Goal: Task Accomplishment & Management: Use online tool/utility

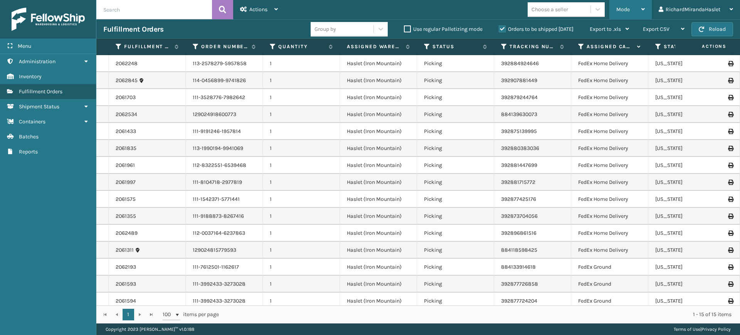
click at [638, 6] on div "Mode" at bounding box center [631, 9] width 29 height 19
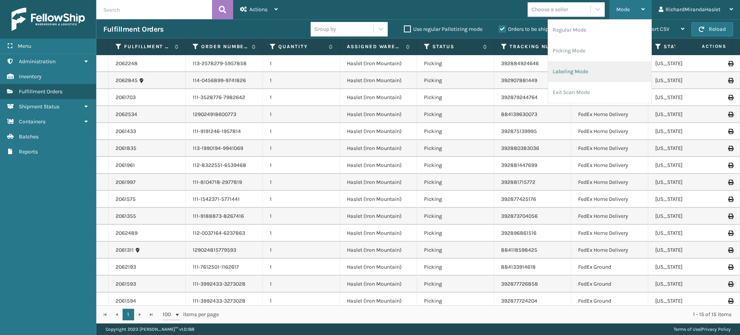
click at [590, 69] on li "Labeling Mode" at bounding box center [599, 71] width 103 height 21
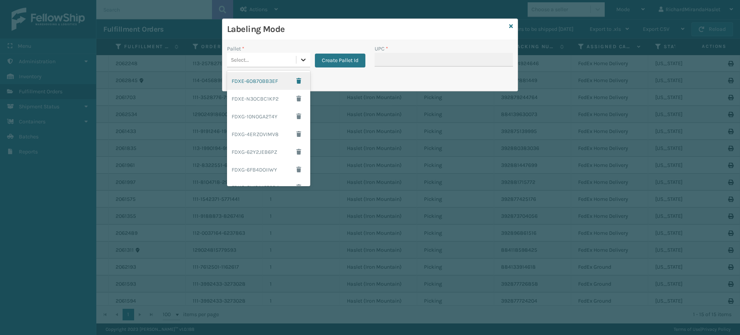
click at [302, 58] on icon at bounding box center [304, 60] width 8 height 8
click at [281, 116] on div "FDXG-10NOGA2T4Y" at bounding box center [268, 117] width 83 height 18
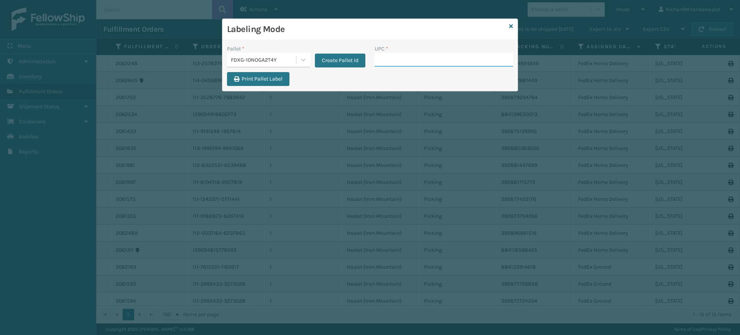
click at [434, 63] on input "UPC *" at bounding box center [444, 60] width 138 height 14
click at [408, 62] on input "UPC *" at bounding box center [444, 60] width 138 height 14
click at [269, 79] on button "Print Pallet Label" at bounding box center [258, 79] width 62 height 14
click at [394, 66] on input "UPC *" at bounding box center [444, 60] width 138 height 14
type input "8409851"
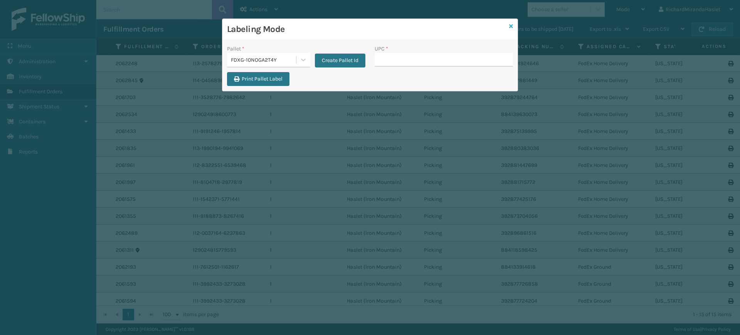
click at [510, 27] on icon at bounding box center [511, 26] width 4 height 5
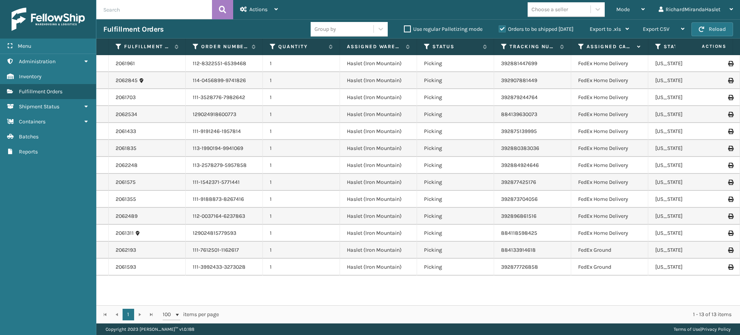
click at [722, 67] on td at bounding box center [711, 63] width 58 height 17
click at [728, 65] on icon at bounding box center [730, 63] width 5 height 5
click at [621, 17] on div "Mode" at bounding box center [631, 9] width 29 height 19
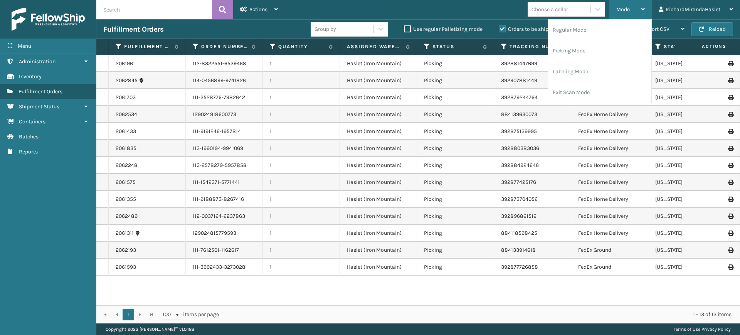
click at [639, 6] on div "Mode" at bounding box center [631, 9] width 29 height 19
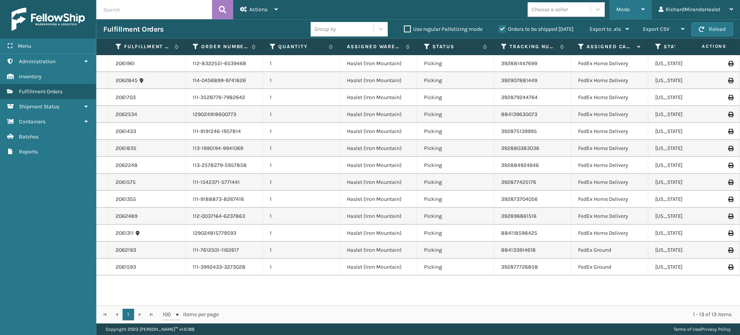
click at [629, 9] on span "Mode" at bounding box center [623, 9] width 13 height 7
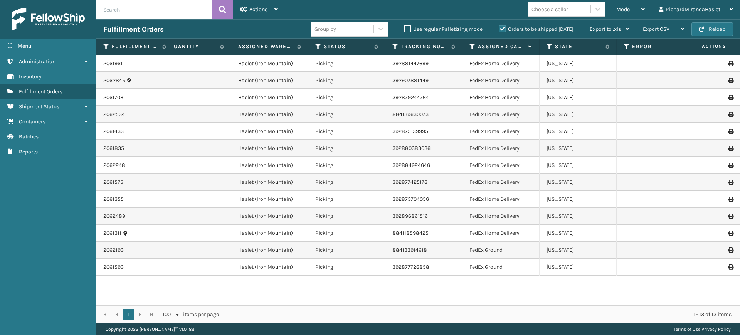
scroll to position [0, 127]
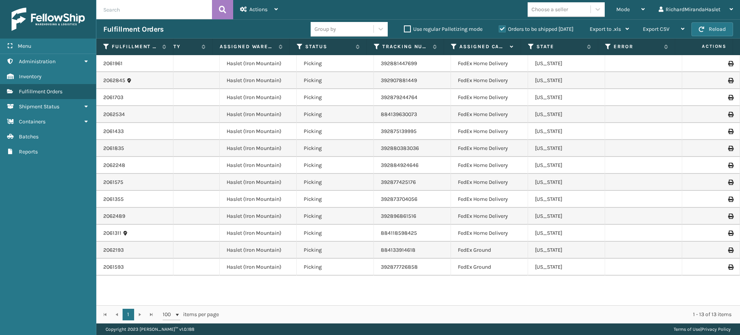
click at [728, 267] on icon at bounding box center [730, 266] width 5 height 5
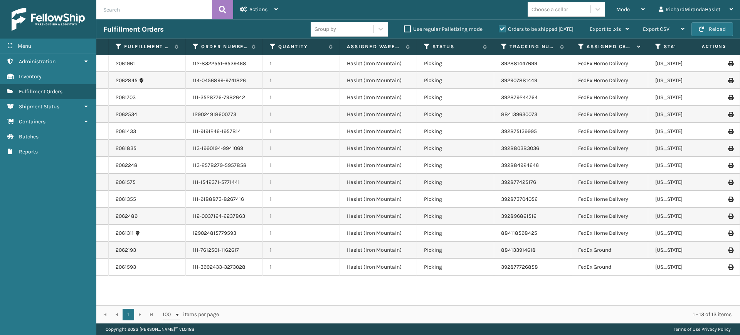
click at [728, 249] on icon at bounding box center [730, 250] width 5 height 5
click at [131, 268] on link "2061593" at bounding box center [126, 267] width 20 height 8
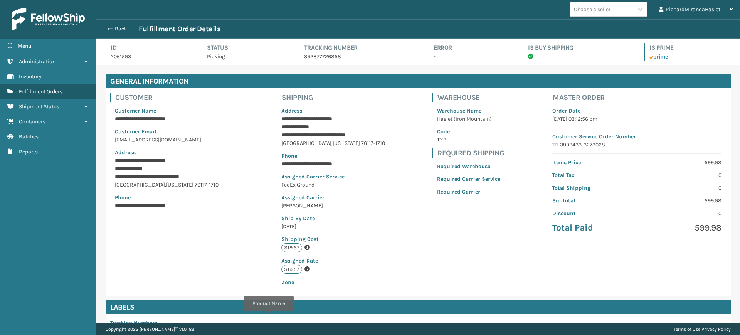
click at [116, 21] on div "Back Fulfillment Order Details" at bounding box center [418, 28] width 644 height 19
click at [118, 27] on button "Back" at bounding box center [120, 28] width 35 height 7
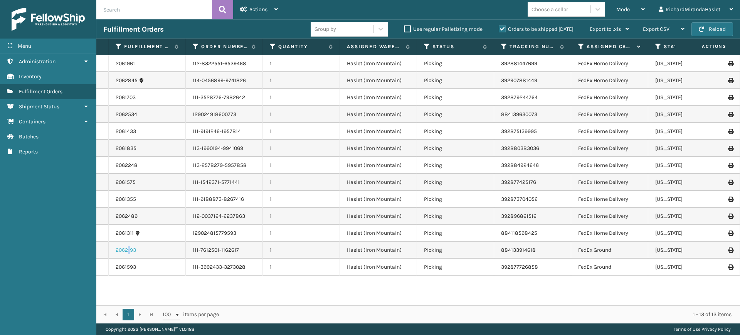
drag, startPoint x: 724, startPoint y: 250, endPoint x: 129, endPoint y: 250, distance: 595.3
click at [129, 250] on link "2062193" at bounding box center [126, 250] width 20 height 8
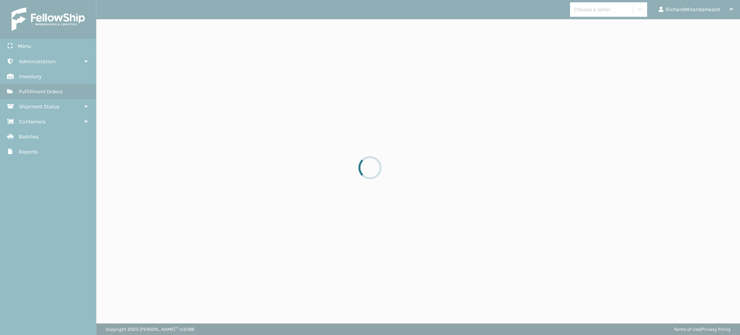
click at [129, 250] on div at bounding box center [370, 167] width 740 height 335
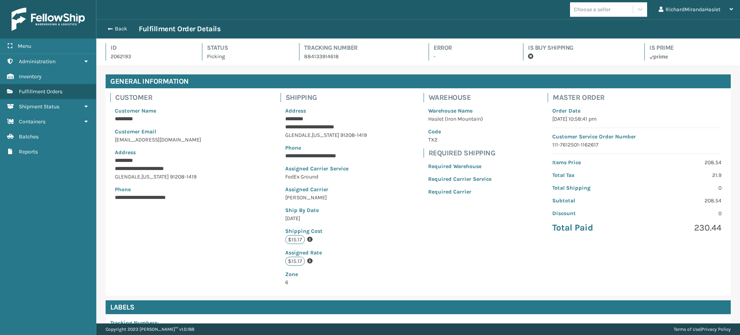
scroll to position [129, 0]
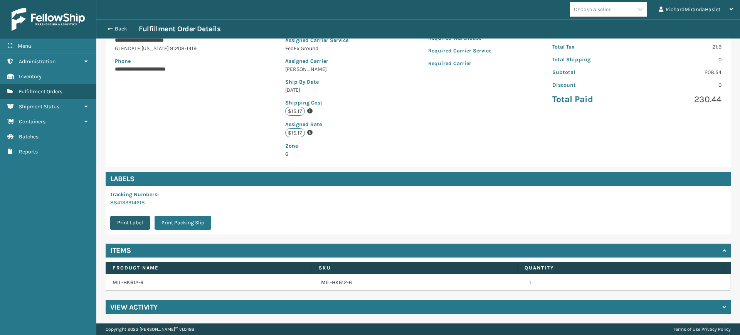
click at [128, 222] on button "Print Label" at bounding box center [130, 223] width 40 height 14
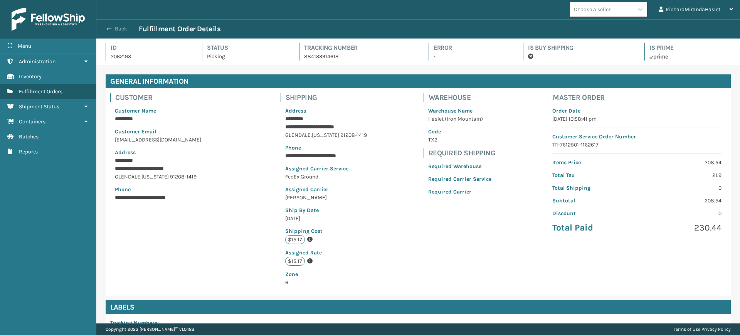
click at [108, 32] on button "Back" at bounding box center [120, 28] width 35 height 7
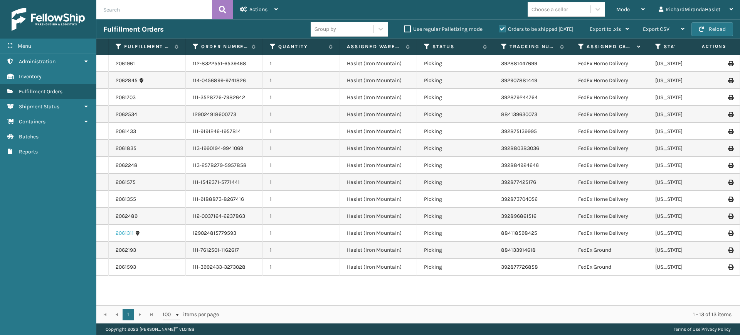
click at [127, 231] on link "2061311" at bounding box center [125, 233] width 18 height 8
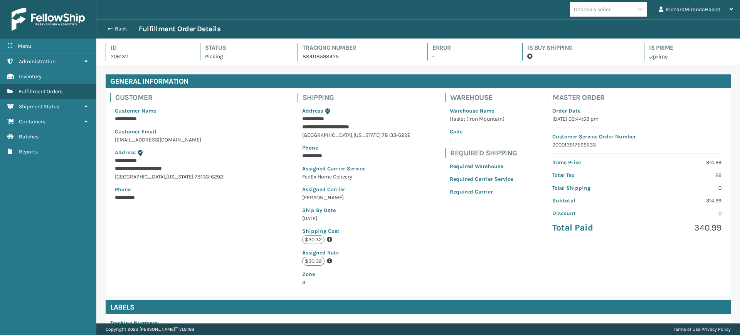
scroll to position [129, 0]
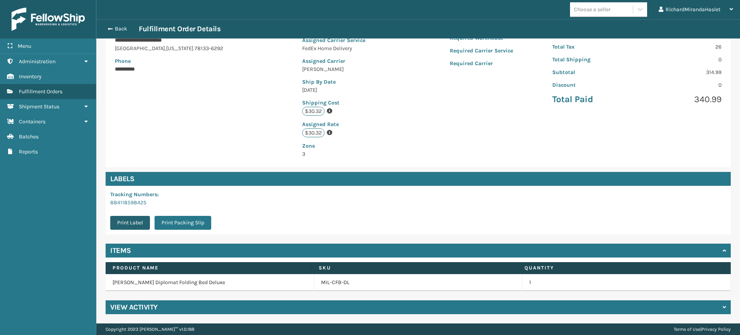
click at [126, 222] on button "Print Label" at bounding box center [130, 223] width 40 height 14
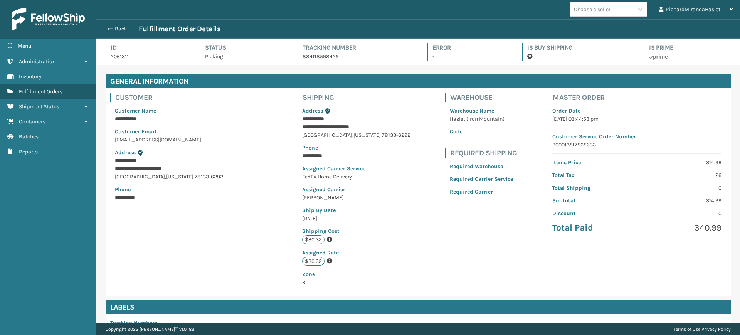
scroll to position [19, 644]
click at [115, 34] on div "Back Fulfillment Order Details" at bounding box center [418, 28] width 644 height 19
click at [119, 30] on button "Back" at bounding box center [120, 28] width 35 height 7
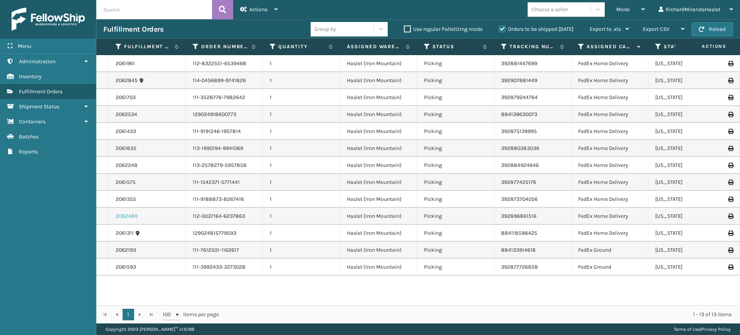
click at [131, 215] on link "2062489" at bounding box center [127, 216] width 22 height 8
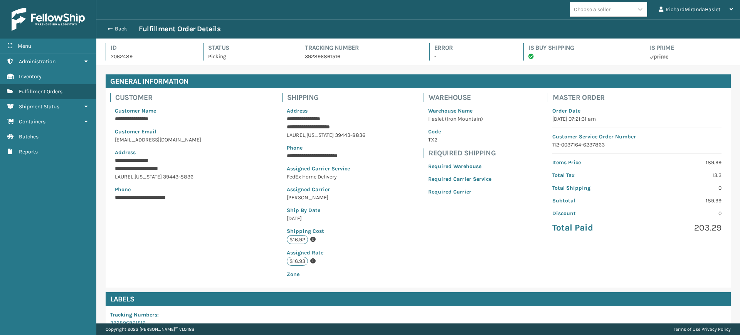
scroll to position [121, 0]
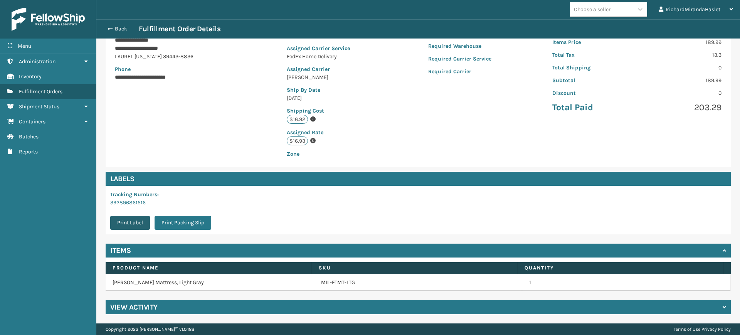
click at [135, 226] on button "Print Label" at bounding box center [130, 223] width 40 height 14
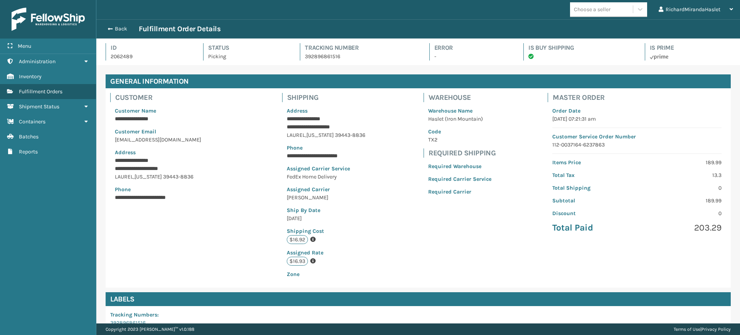
click at [111, 34] on div "Back Fulfillment Order Details" at bounding box center [418, 28] width 644 height 19
click at [114, 26] on button "Back" at bounding box center [120, 28] width 35 height 7
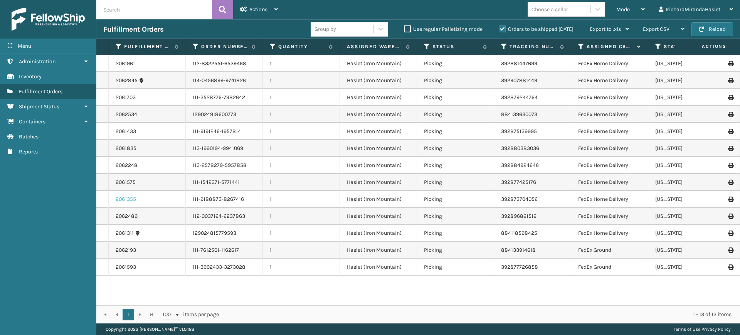
click at [128, 199] on link "2061355" at bounding box center [126, 199] width 20 height 8
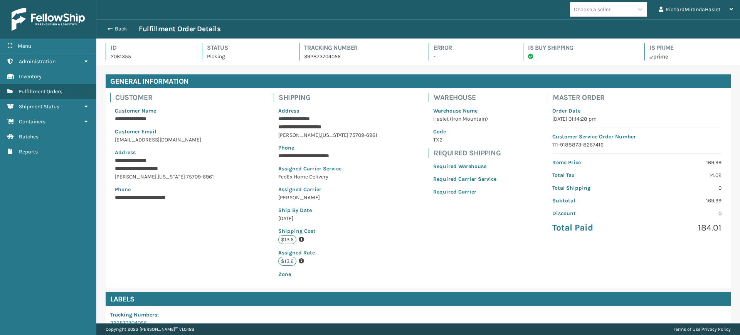
scroll to position [128, 0]
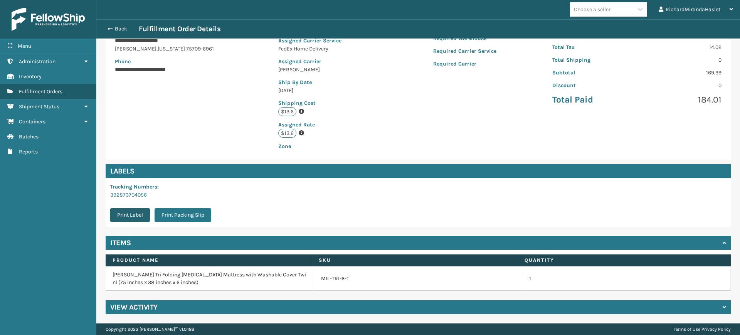
click at [123, 213] on button "Print Label" at bounding box center [130, 215] width 40 height 14
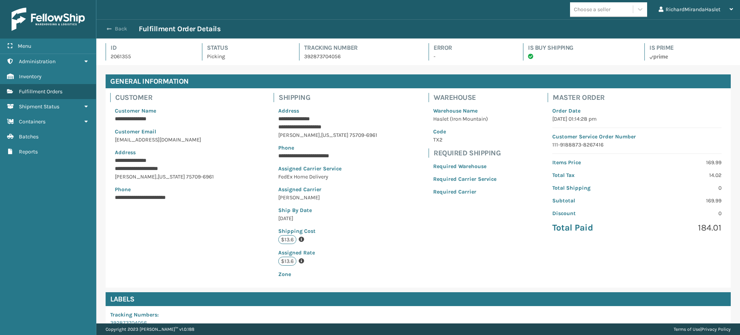
click at [113, 31] on button "Back" at bounding box center [120, 28] width 35 height 7
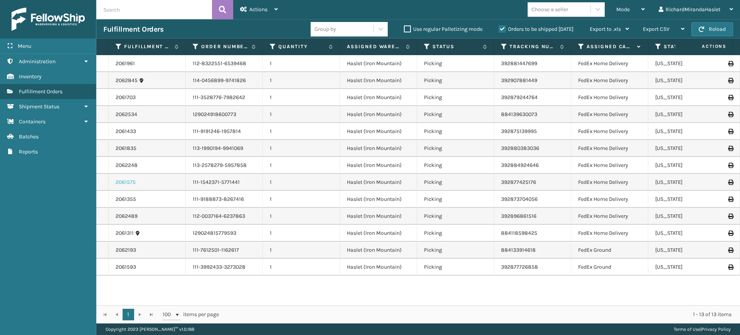
click at [126, 179] on link "2061575" at bounding box center [126, 183] width 20 height 8
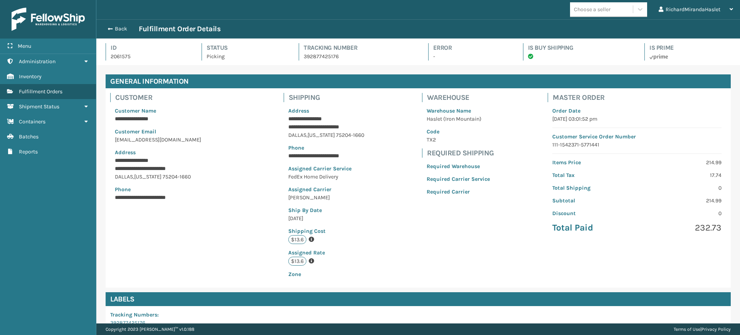
scroll to position [121, 0]
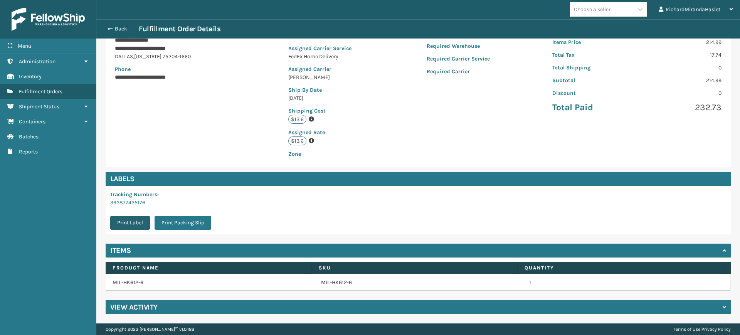
click at [126, 225] on button "Print Label" at bounding box center [130, 223] width 40 height 14
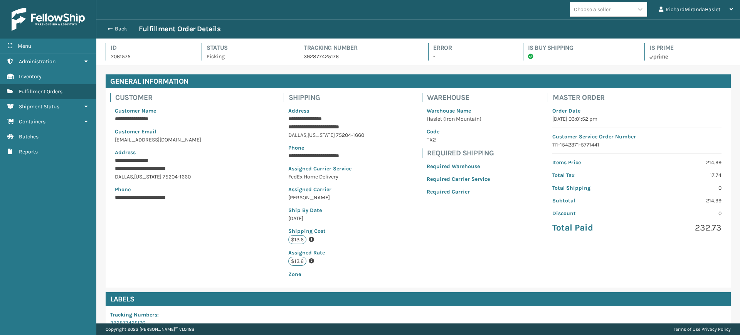
scroll to position [19, 644]
click at [114, 32] on button "Back" at bounding box center [120, 28] width 35 height 7
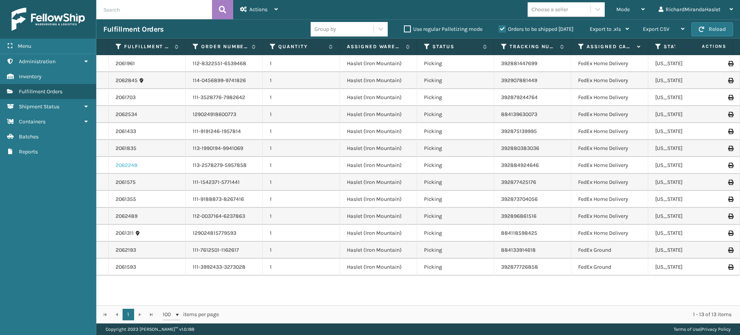
click at [125, 163] on link "2062248" at bounding box center [127, 166] width 22 height 8
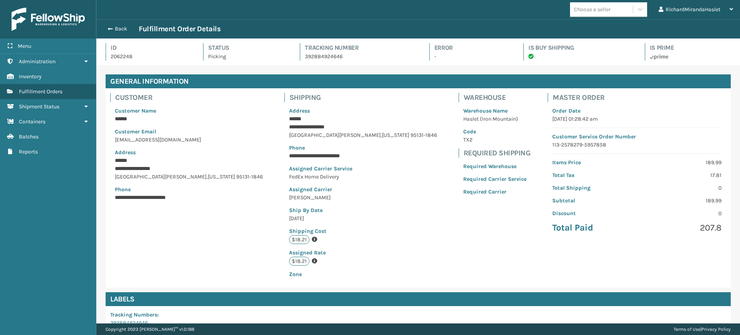
scroll to position [121, 0]
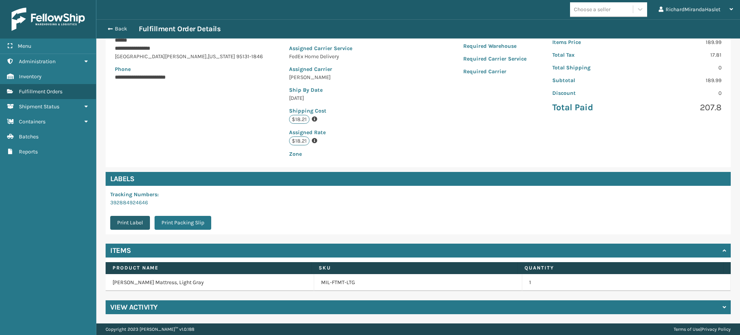
click at [132, 222] on button "Print Label" at bounding box center [130, 223] width 40 height 14
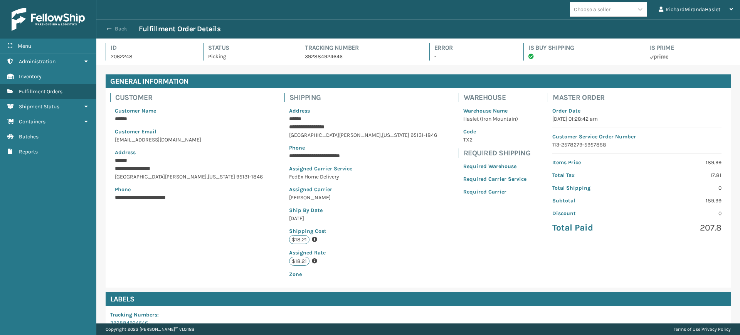
click at [119, 29] on button "Back" at bounding box center [120, 28] width 35 height 7
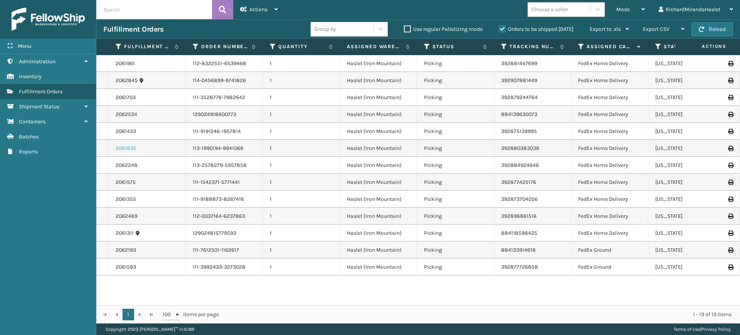
click at [128, 149] on link "2061835" at bounding box center [126, 149] width 21 height 8
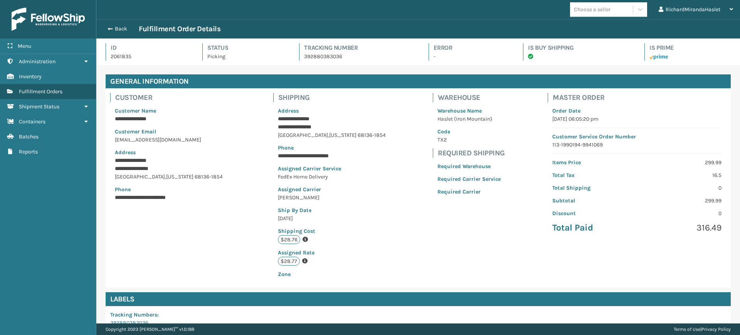
scroll to position [121, 0]
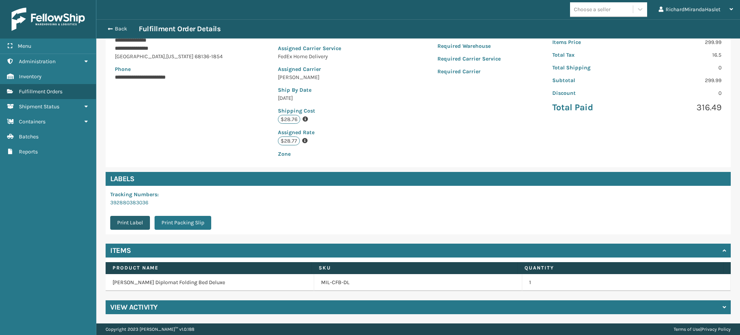
click at [131, 228] on button "Print Label" at bounding box center [130, 223] width 40 height 14
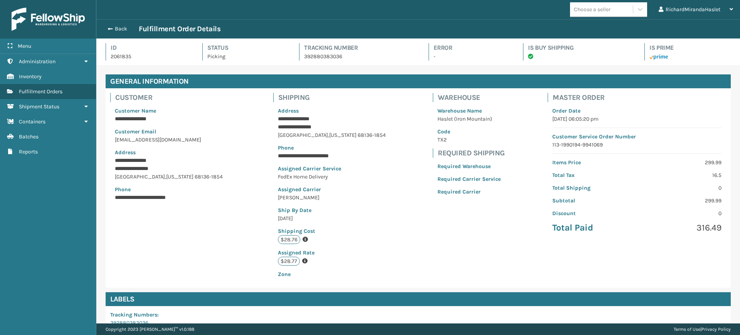
scroll to position [0, 0]
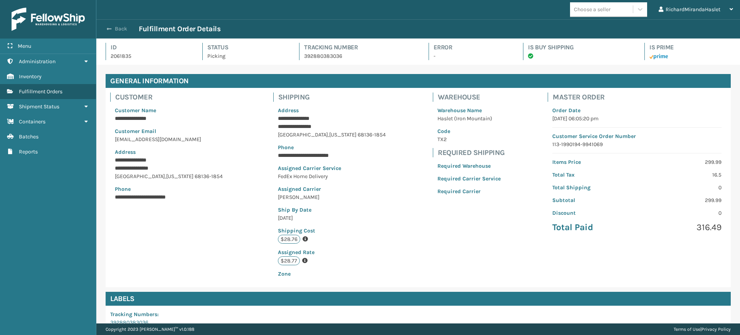
click at [120, 27] on button "Back" at bounding box center [120, 28] width 35 height 7
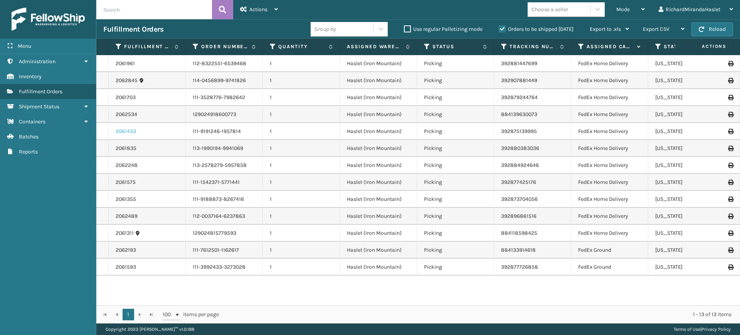
click at [128, 130] on link "2061433" at bounding box center [126, 132] width 20 height 8
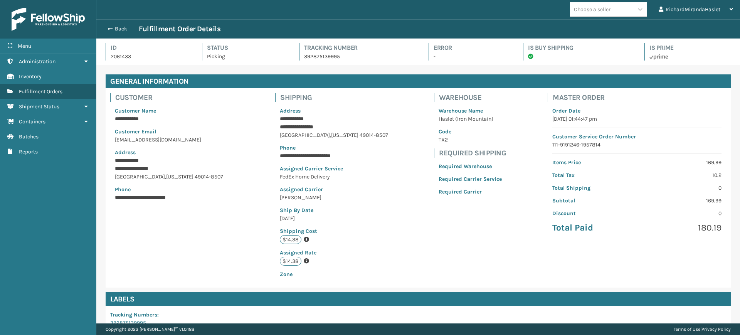
scroll to position [128, 0]
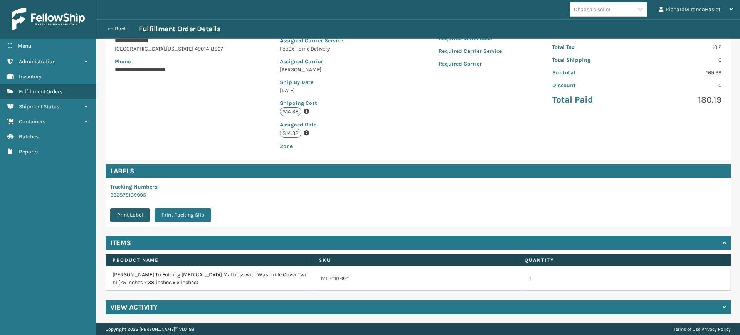
click at [133, 218] on button "Print Label" at bounding box center [130, 215] width 40 height 14
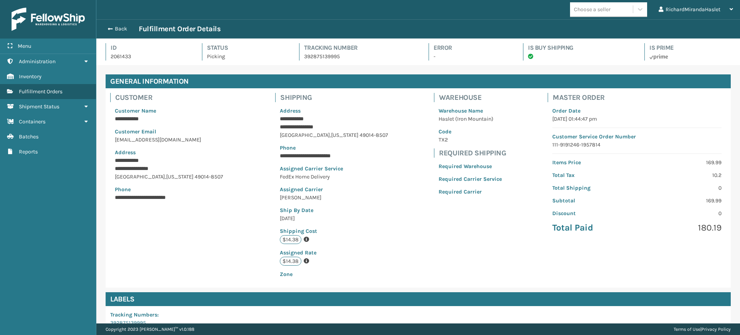
scroll to position [19, 644]
click at [108, 30] on span "button" at bounding box center [109, 28] width 5 height 5
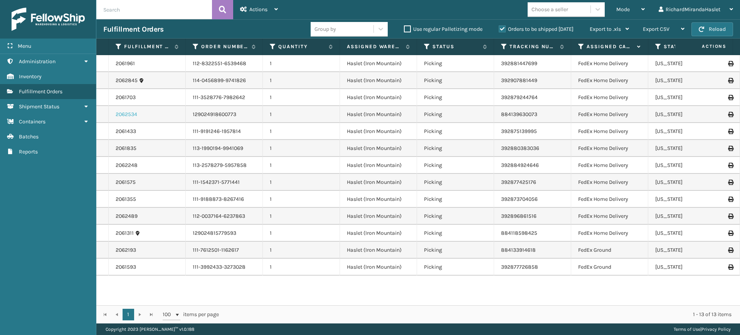
click at [128, 116] on link "2062534" at bounding box center [127, 115] width 22 height 8
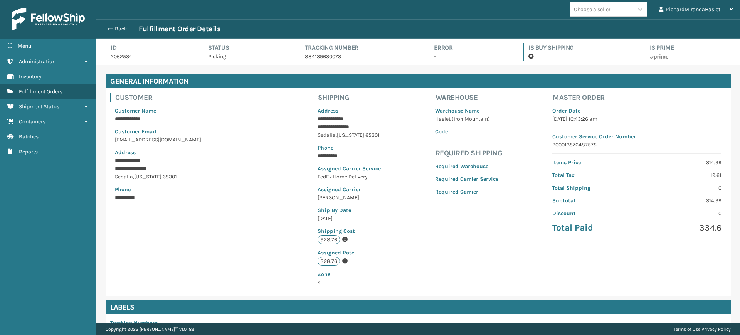
scroll to position [129, 0]
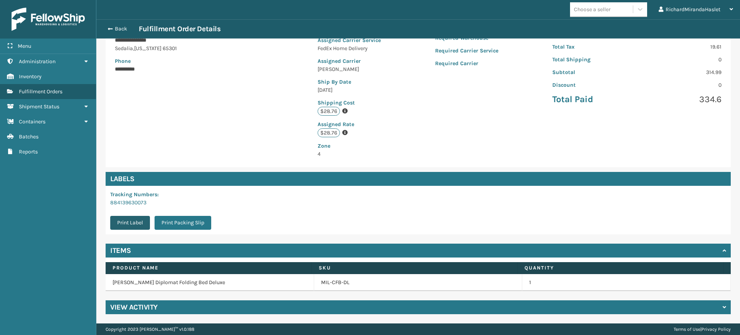
click at [127, 225] on button "Print Label" at bounding box center [130, 223] width 40 height 14
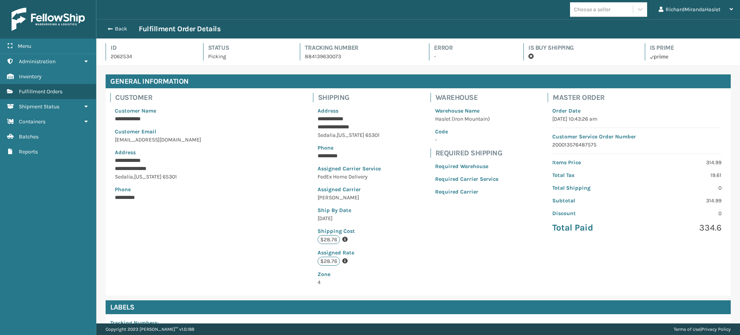
scroll to position [19, 644]
click at [117, 30] on button "Back" at bounding box center [120, 28] width 35 height 7
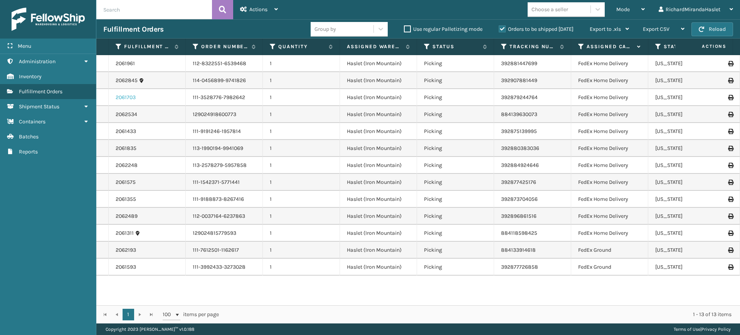
click at [128, 99] on link "2061703" at bounding box center [126, 98] width 20 height 8
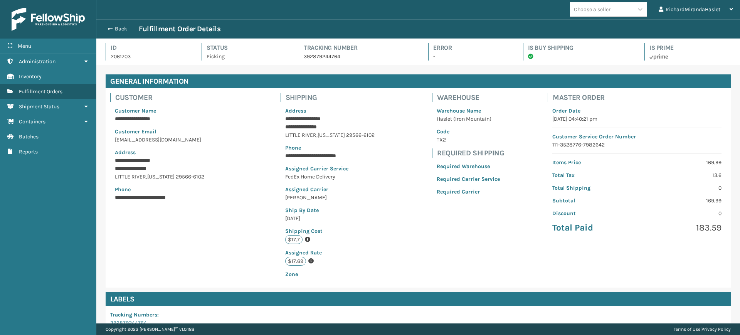
scroll to position [128, 0]
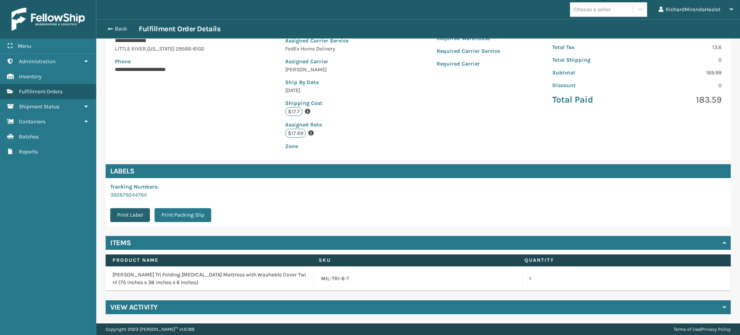
click at [129, 215] on button "Print Label" at bounding box center [130, 215] width 40 height 14
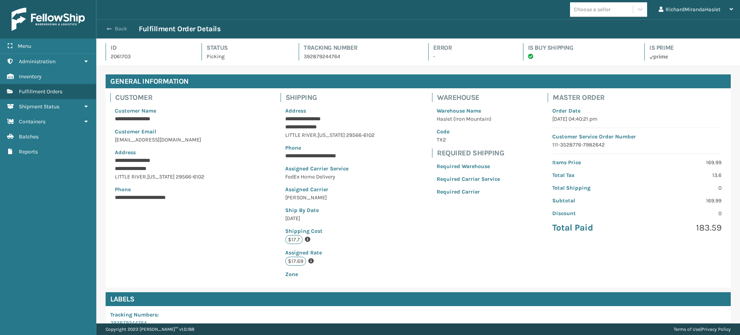
click at [115, 26] on button "Back" at bounding box center [120, 28] width 35 height 7
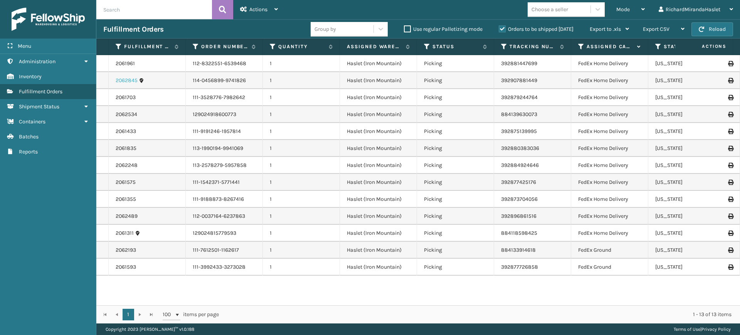
click at [128, 80] on link "2062845" at bounding box center [127, 81] width 22 height 8
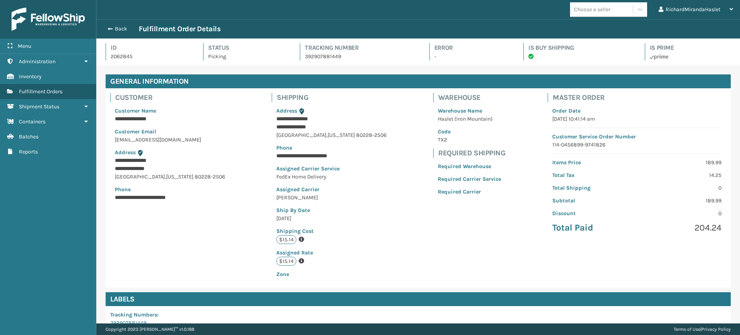
scroll to position [121, 0]
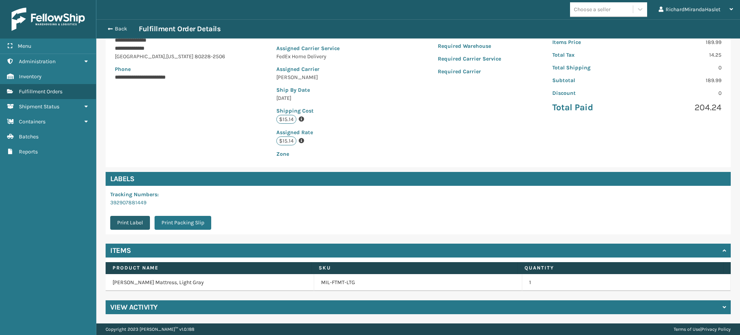
click at [127, 221] on button "Print Label" at bounding box center [130, 223] width 40 height 14
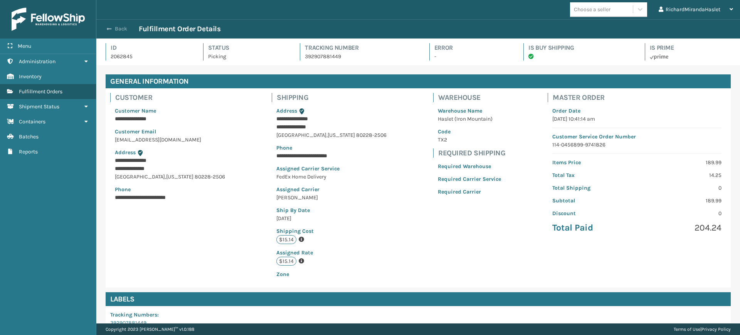
click at [116, 27] on button "Back" at bounding box center [120, 28] width 35 height 7
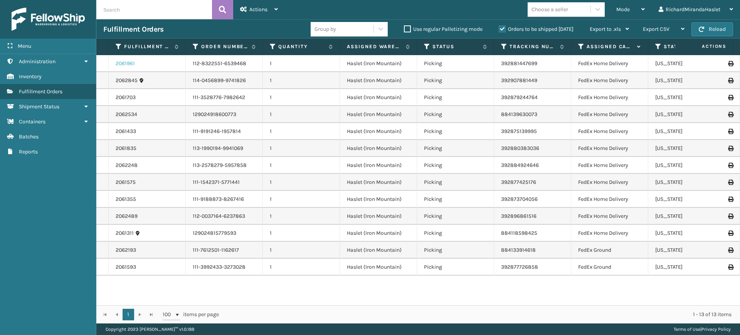
click at [127, 62] on link "2061961" at bounding box center [125, 64] width 19 height 8
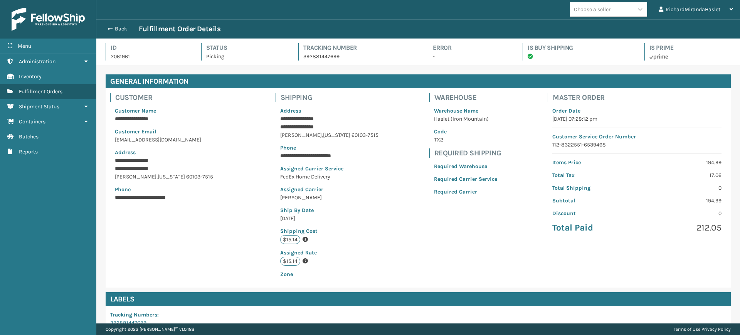
scroll to position [128, 0]
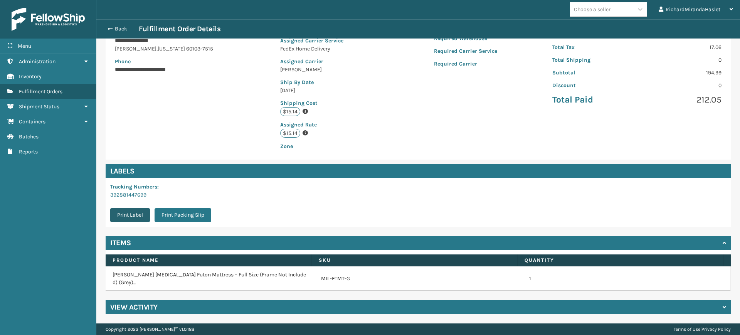
click at [131, 214] on button "Print Label" at bounding box center [130, 215] width 40 height 14
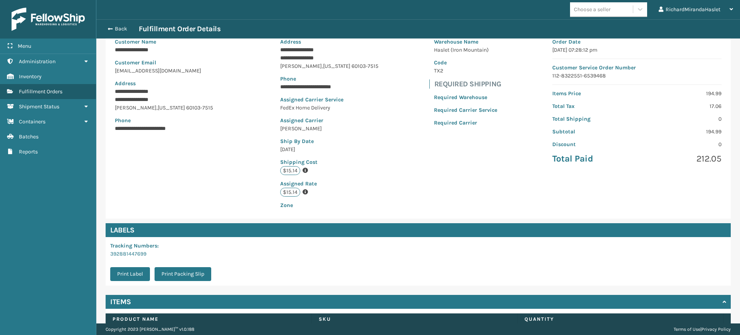
scroll to position [0, 0]
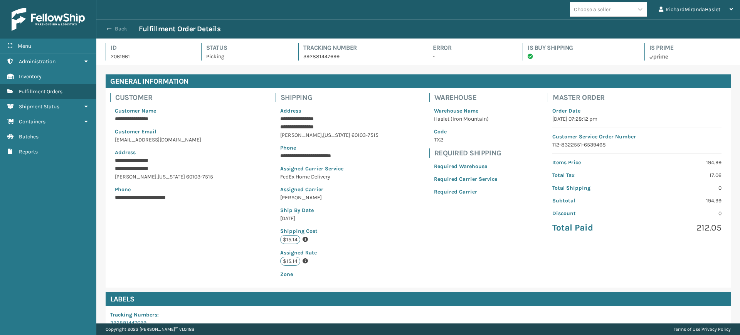
click at [118, 26] on button "Back" at bounding box center [120, 28] width 35 height 7
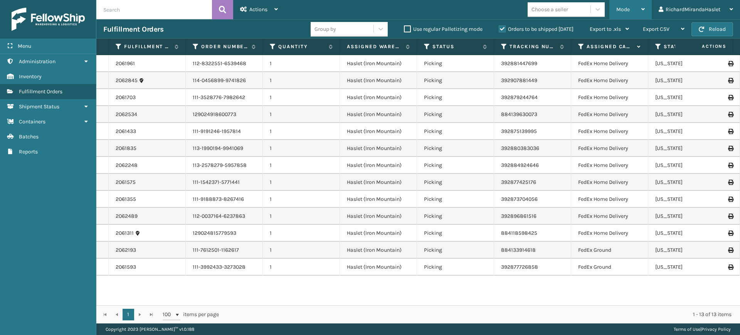
click at [629, 10] on span "Mode" at bounding box center [623, 9] width 13 height 7
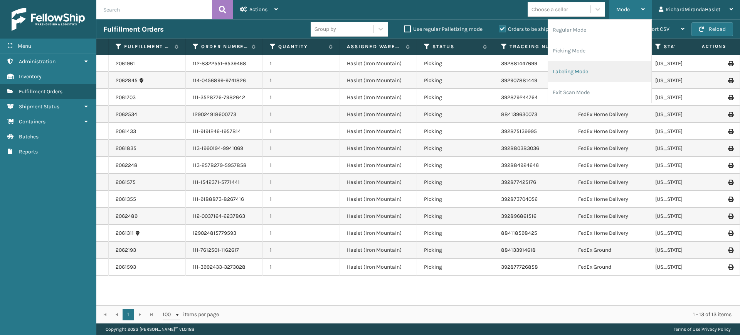
click at [583, 72] on li "Labeling Mode" at bounding box center [599, 71] width 103 height 21
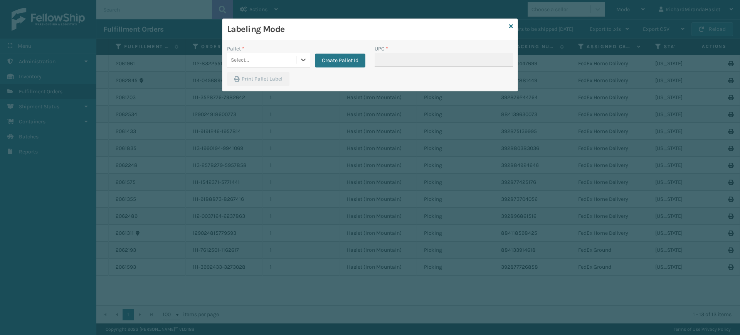
click at [270, 61] on div "Select..." at bounding box center [261, 60] width 69 height 13
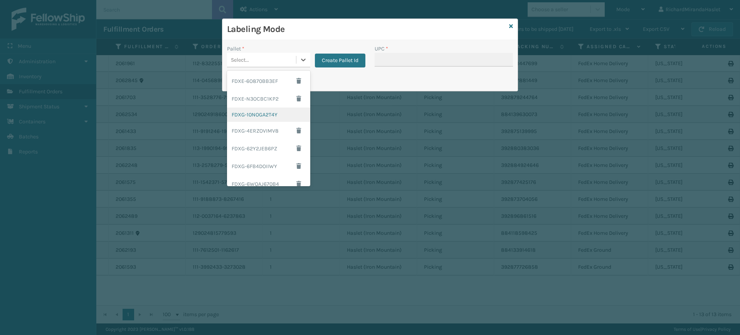
click at [266, 118] on div "FDXG-10NOGA2T4Y" at bounding box center [268, 115] width 83 height 14
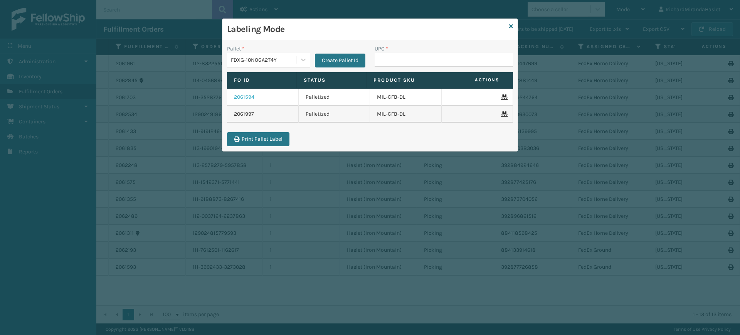
click at [248, 99] on link "2061594" at bounding box center [244, 97] width 20 height 8
